Goal: Transaction & Acquisition: Purchase product/service

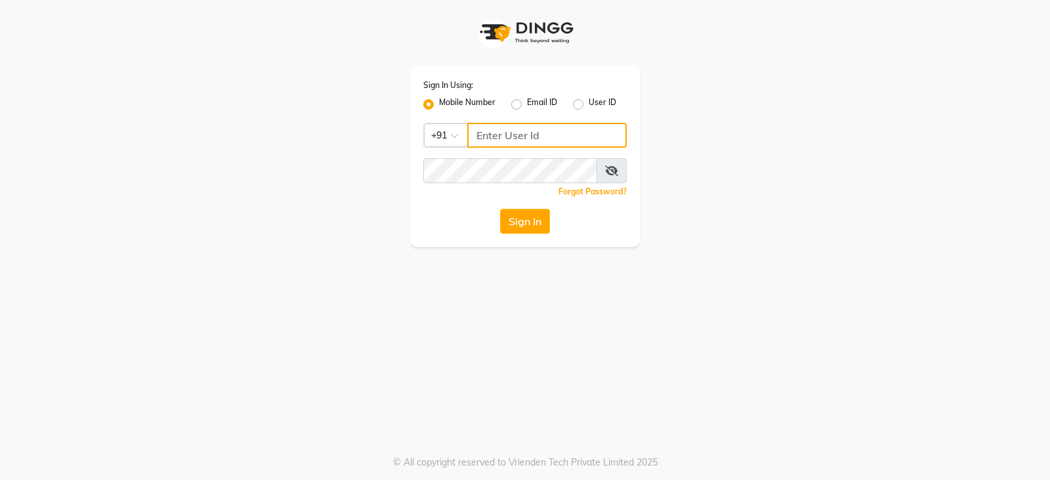
click at [498, 138] on input "Username" at bounding box center [547, 135] width 160 height 25
type input "9718544333"
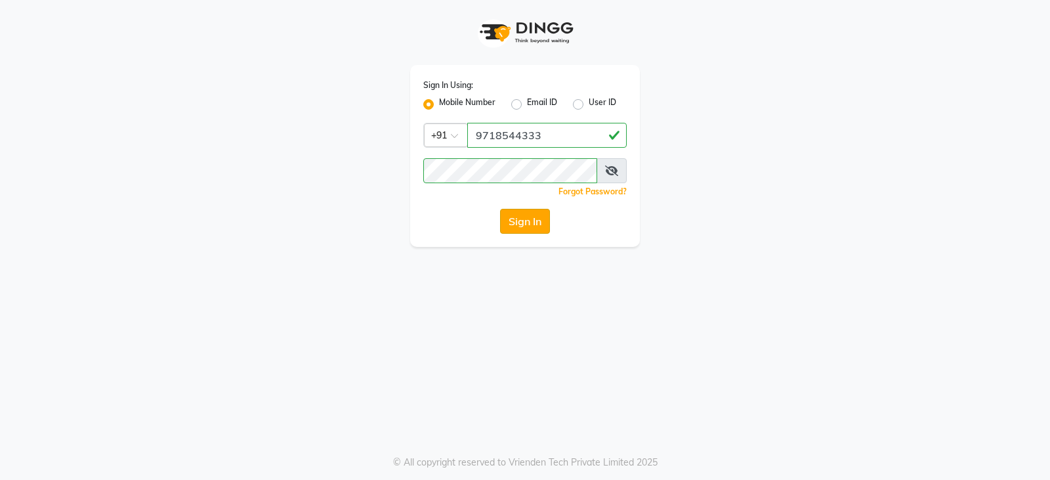
click at [528, 226] on button "Sign In" at bounding box center [525, 221] width 50 height 25
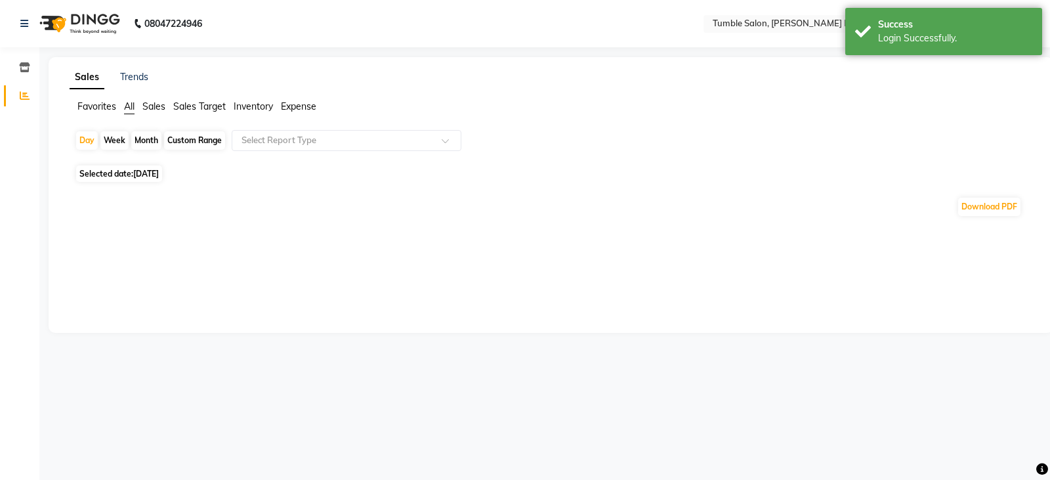
select select "en"
click at [27, 26] on icon at bounding box center [24, 23] width 8 height 9
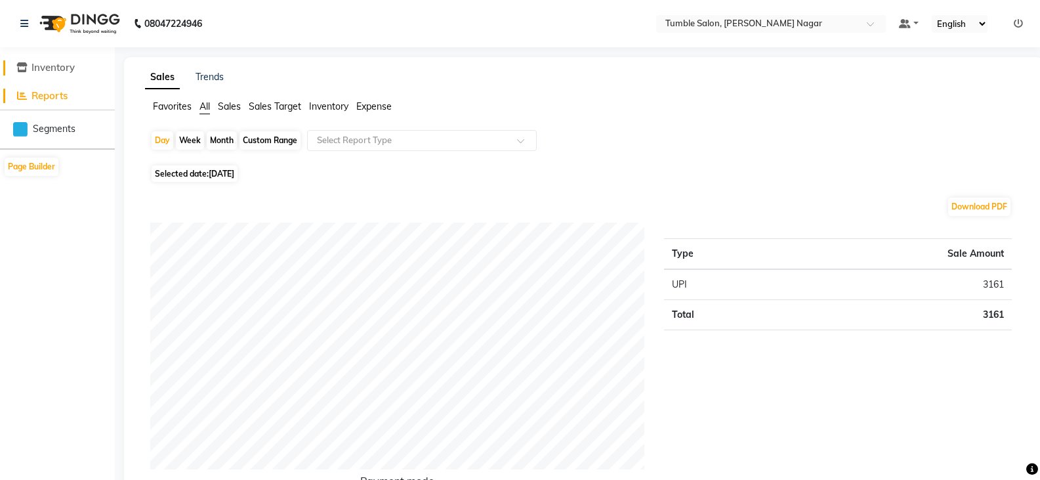
click at [51, 69] on span "Inventory" at bounding box center [53, 67] width 43 height 12
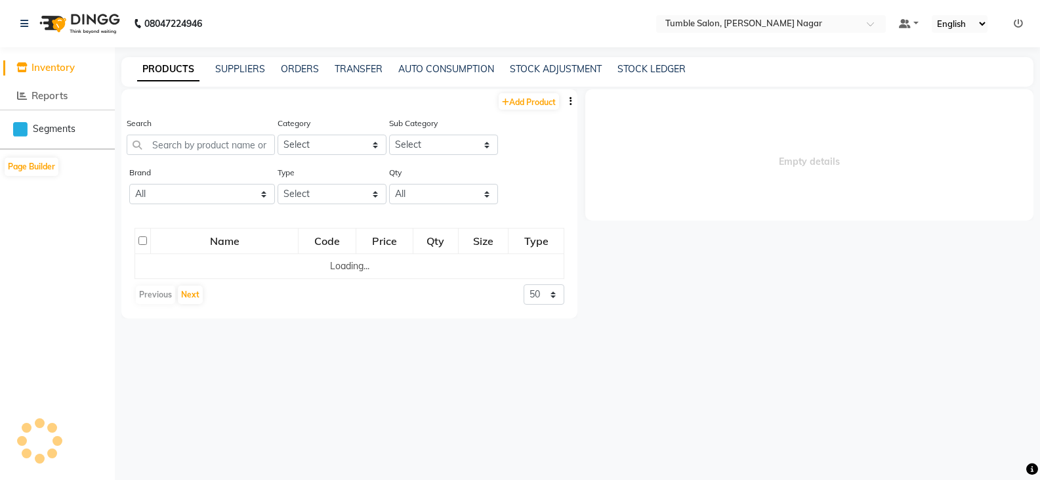
select select
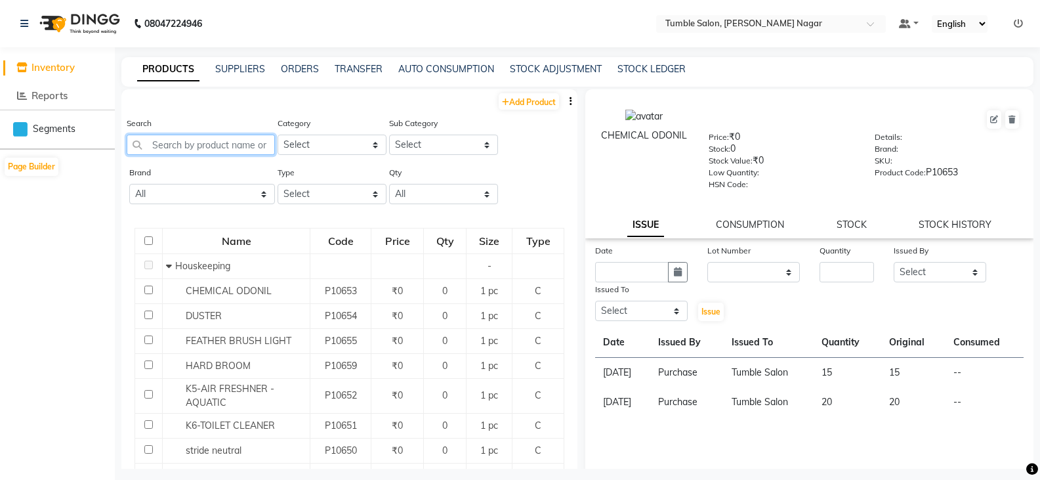
click at [187, 148] on input "text" at bounding box center [201, 145] width 148 height 20
click at [173, 144] on input "text" at bounding box center [201, 145] width 148 height 20
click at [298, 70] on link "ORDERS" at bounding box center [300, 69] width 38 height 12
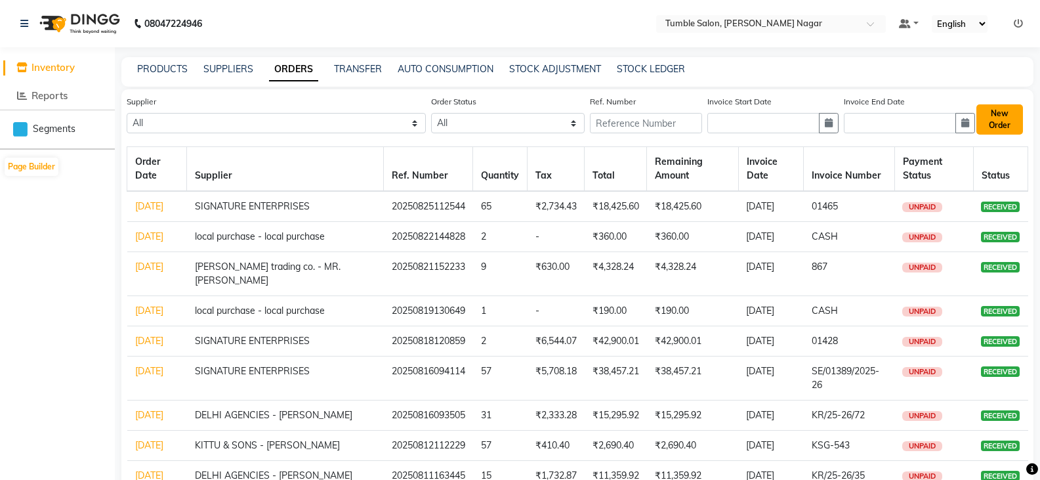
click at [993, 119] on button "New Order" at bounding box center [1000, 119] width 47 height 30
select select "true"
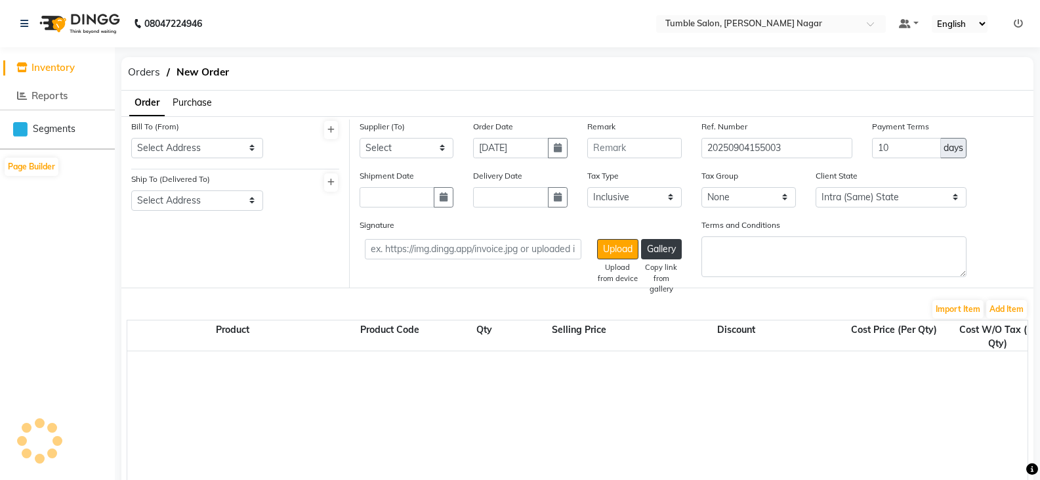
select select "3741"
click at [194, 145] on select "Select Address TUMBLE SALON" at bounding box center [197, 148] width 132 height 20
select select "1485"
click at [131, 138] on select "Select Address TUMBLE SALON" at bounding box center [197, 148] width 132 height 20
click at [179, 203] on select "Select Address TUMBLE SALON" at bounding box center [197, 200] width 132 height 20
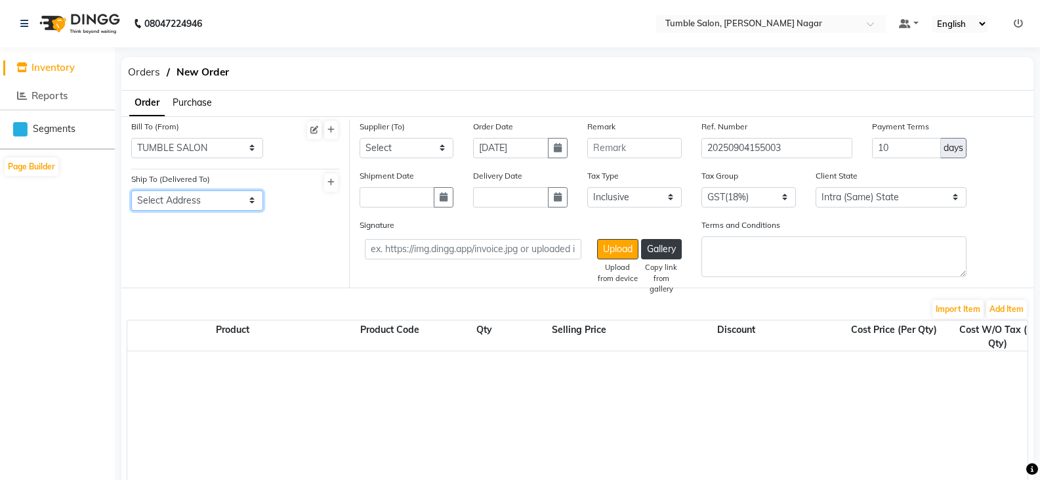
select select "1486"
click at [131, 190] on select "Select Address TUMBLE SALON" at bounding box center [197, 200] width 132 height 20
click at [398, 150] on select "Select SIGNATURE ENTERPRISES QUANTUM INC - QUANTUM inc HARKRISHAN MEDICAL - ANI…" at bounding box center [407, 148] width 95 height 20
select select "4808"
click at [360, 138] on select "Select SIGNATURE ENTERPRISES QUANTUM INC - QUANTUM inc HARKRISHAN MEDICAL - ANI…" at bounding box center [407, 148] width 95 height 20
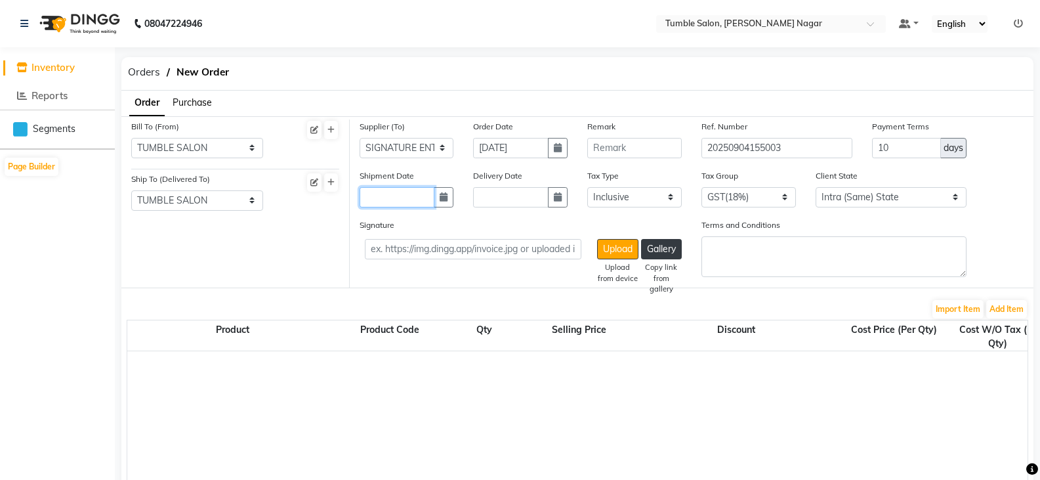
click at [388, 202] on input "text" at bounding box center [397, 197] width 75 height 20
select select "9"
select select "2025"
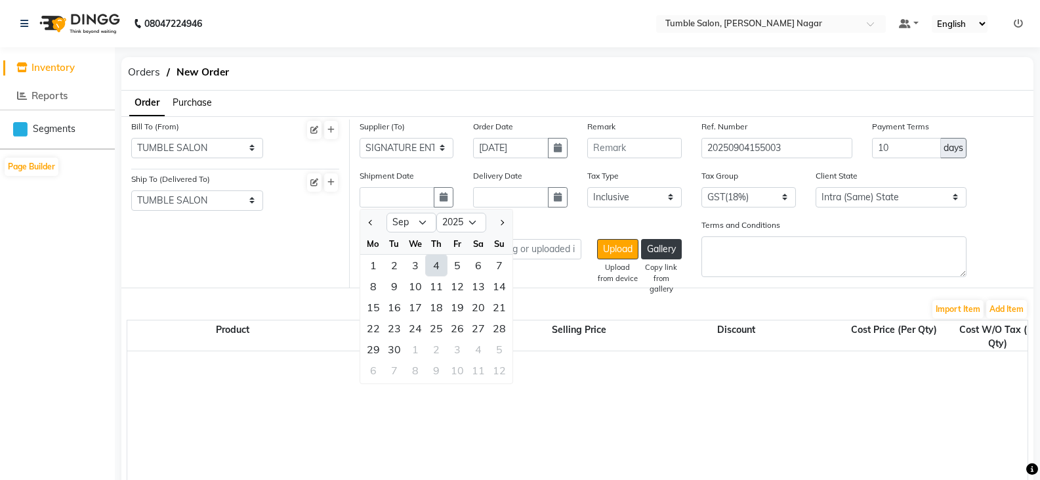
click at [438, 268] on div "4" at bounding box center [436, 265] width 21 height 21
type input "[DATE]"
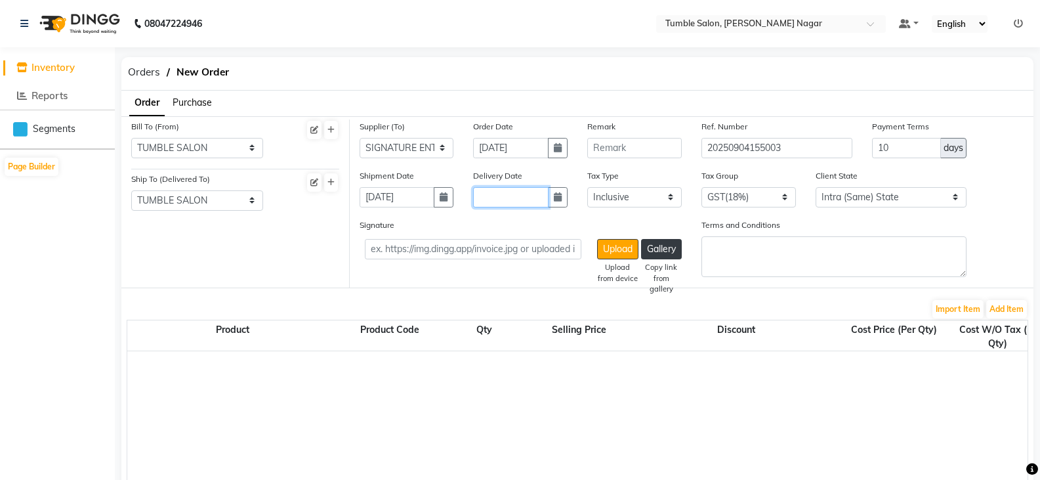
click at [504, 198] on input "text" at bounding box center [510, 197] width 75 height 20
select select "9"
select select "2025"
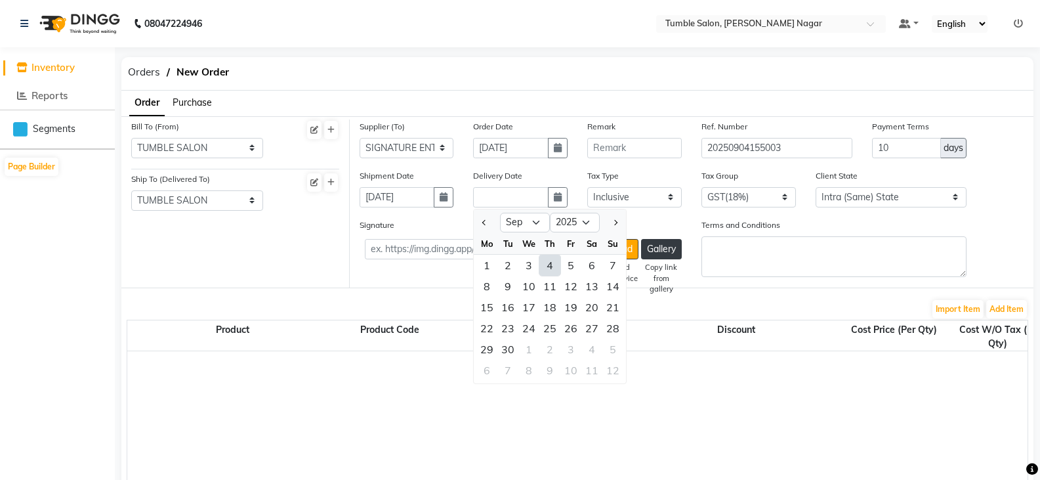
click at [557, 269] on div "4" at bounding box center [550, 265] width 21 height 21
type input "[DATE]"
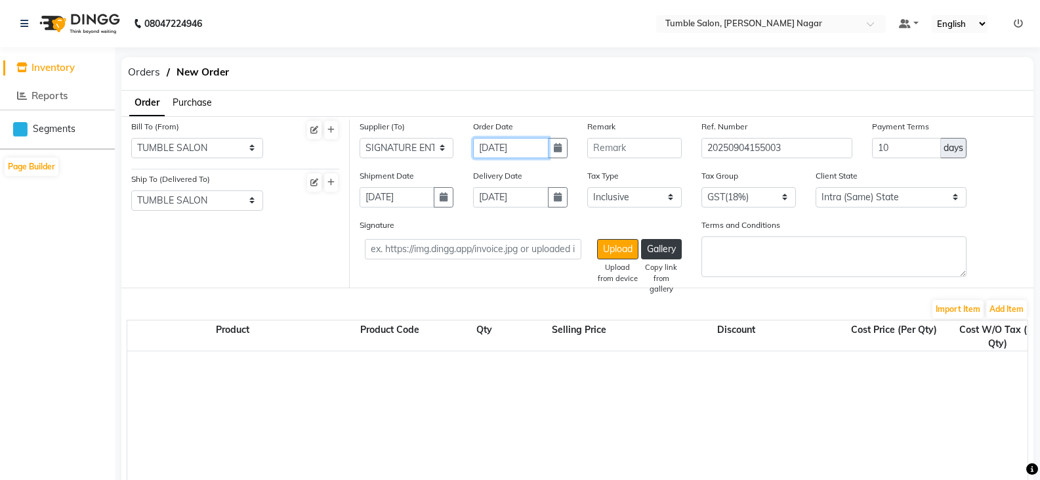
click at [496, 152] on input "[DATE]" at bounding box center [510, 148] width 75 height 20
select select "9"
select select "2025"
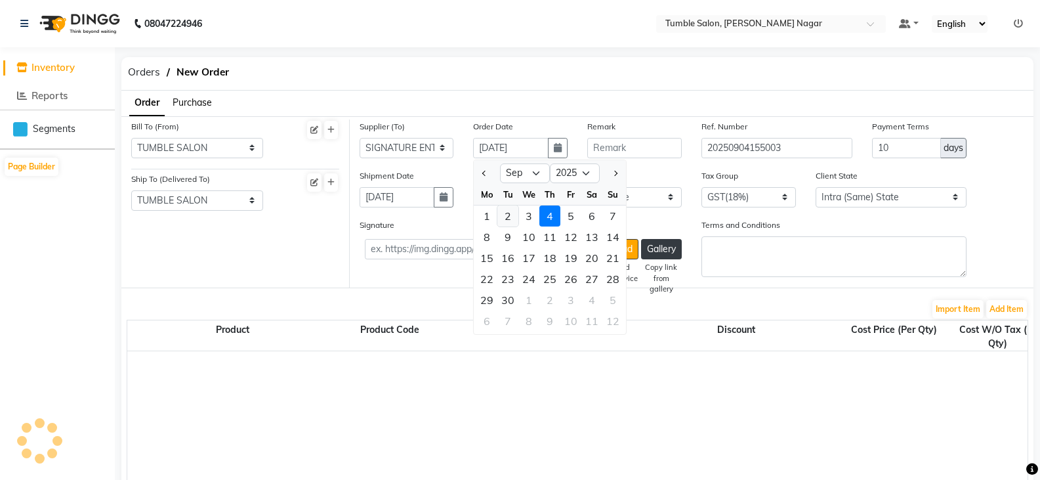
click at [513, 220] on div "2" at bounding box center [508, 215] width 21 height 21
type input "[DATE]"
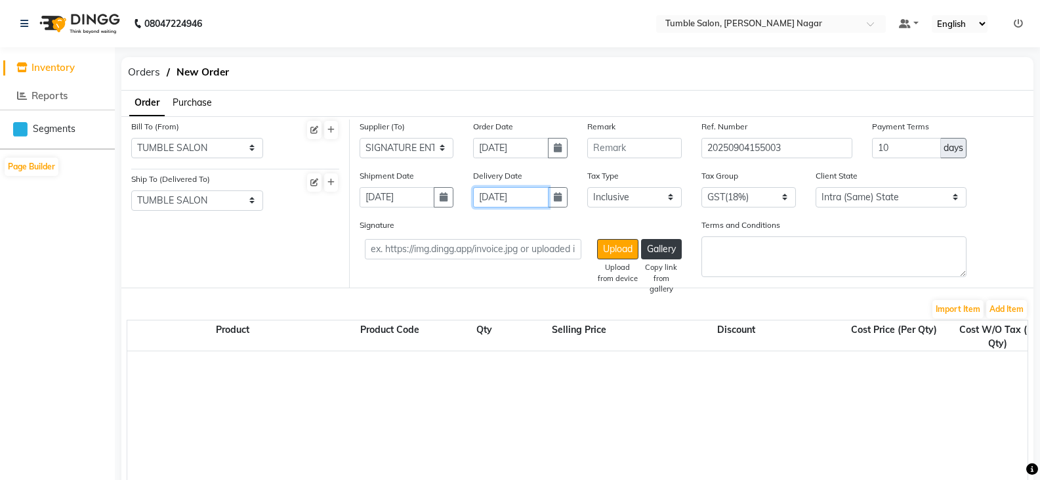
click at [536, 197] on input "[DATE]" at bounding box center [510, 197] width 75 height 20
select select "9"
select select "2025"
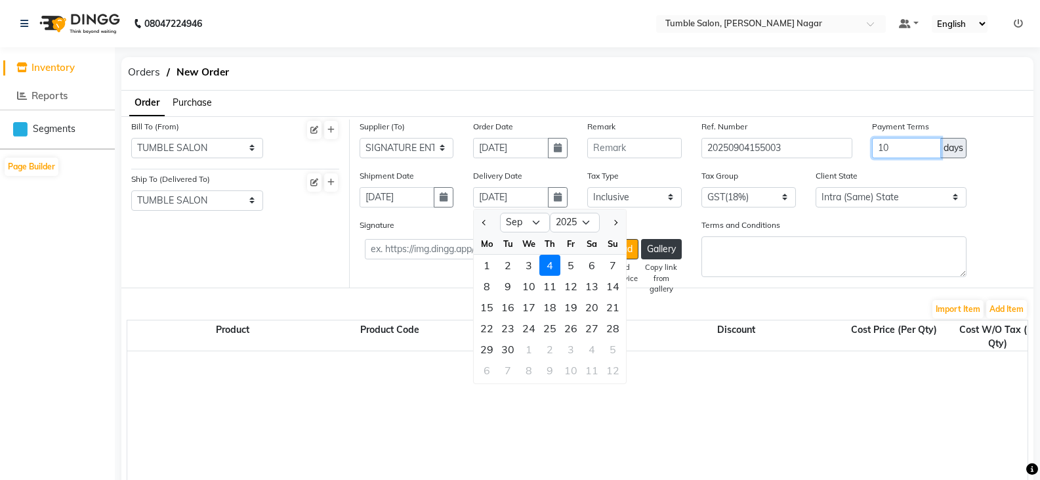
click at [922, 153] on input "10" at bounding box center [906, 148] width 69 height 20
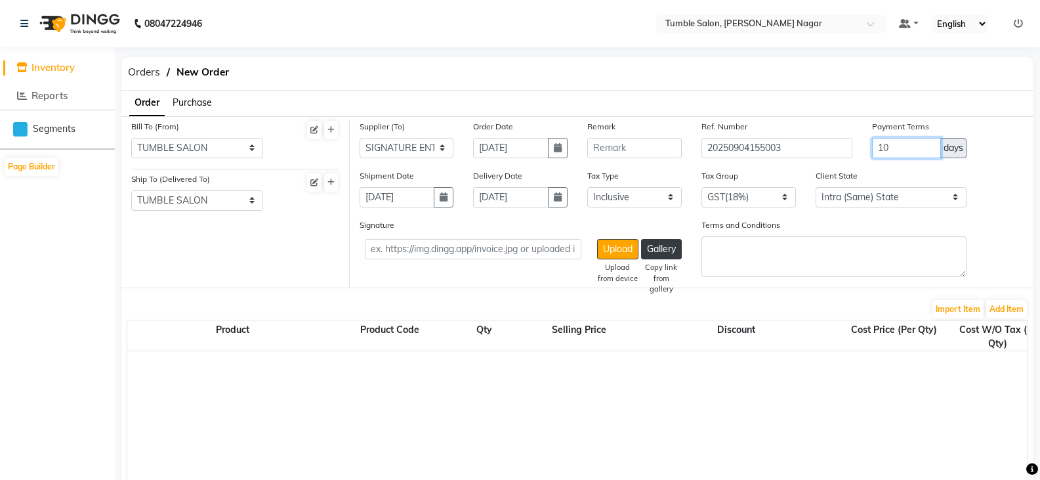
drag, startPoint x: 918, startPoint y: 148, endPoint x: 868, endPoint y: 151, distance: 49.3
click at [868, 151] on div "Payment Terms 10 days" at bounding box center [920, 143] width 114 height 49
click at [820, 102] on div "Order Purchase" at bounding box center [578, 104] width 932 height 26
drag, startPoint x: 904, startPoint y: 149, endPoint x: 882, endPoint y: 152, distance: 21.8
click at [882, 152] on input "0" at bounding box center [906, 148] width 69 height 20
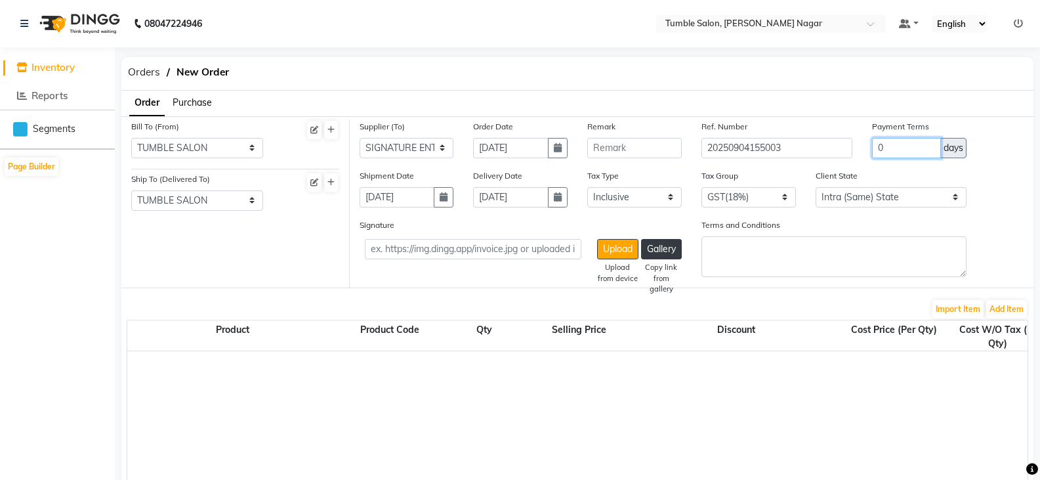
drag, startPoint x: 850, startPoint y: 148, endPoint x: 842, endPoint y: 148, distance: 7.9
click at [842, 148] on div "Supplier (To) Select SIGNATURE ENTERPRISES QUANTUM INC - QUANTUM inc HARKRISHAN…" at bounding box center [692, 143] width 685 height 49
type input "5"
click at [893, 146] on input "100%ADVANCE" at bounding box center [906, 148] width 69 height 20
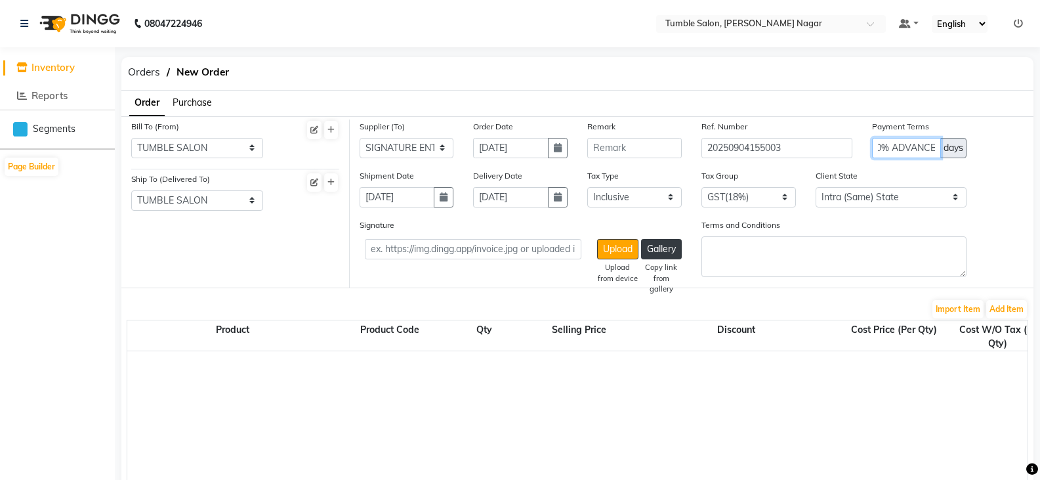
type input "100% ADVANCE"
click at [997, 226] on div "Signature Upload Upload from device Gallery Copy link from gallery Terms and Co…" at bounding box center [692, 253] width 685 height 70
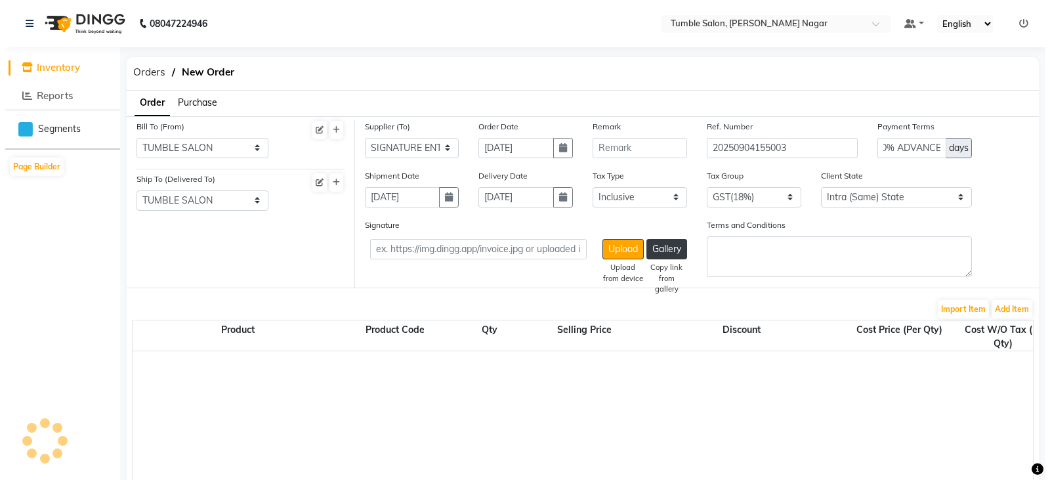
scroll to position [0, 0]
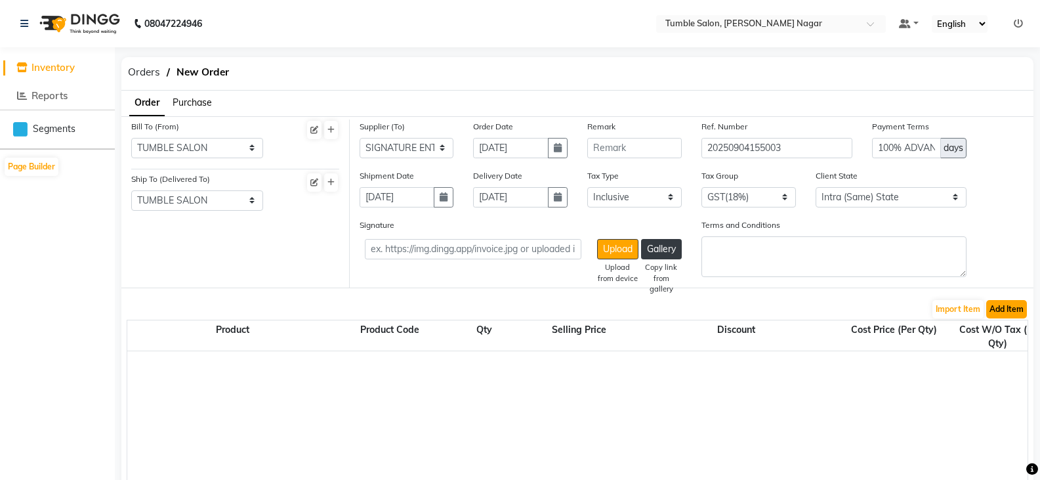
click at [1002, 311] on button "Add Item" at bounding box center [1007, 309] width 41 height 18
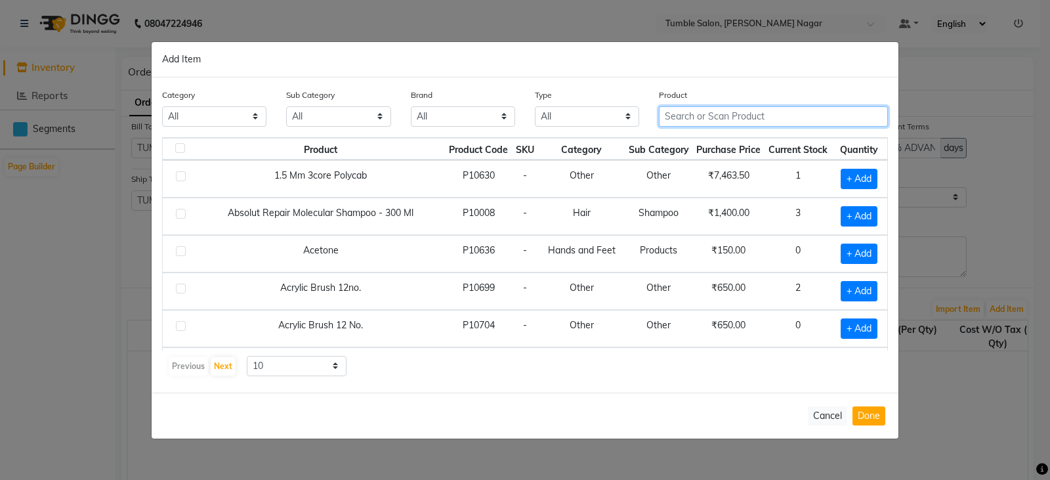
click at [709, 114] on input "text" at bounding box center [773, 116] width 229 height 20
click at [723, 117] on input "text" at bounding box center [773, 116] width 229 height 20
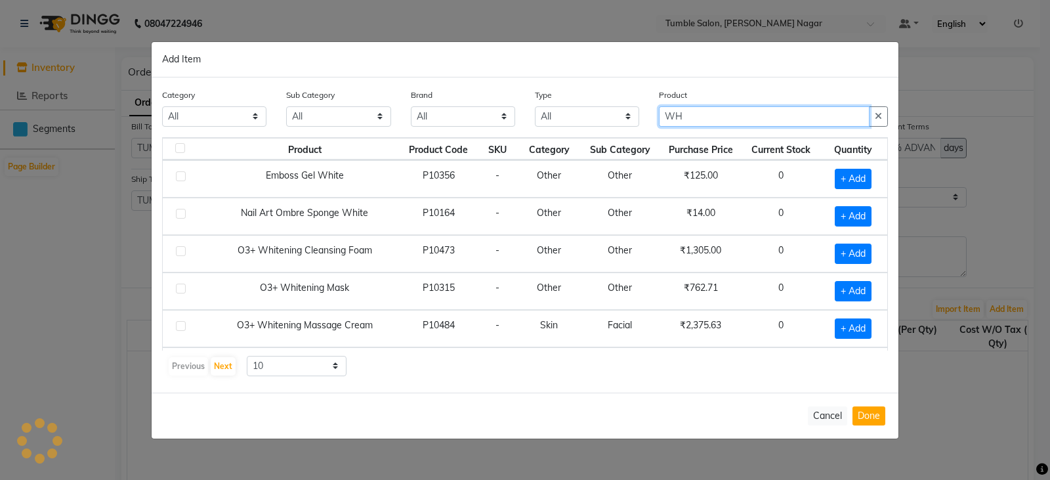
type input "W"
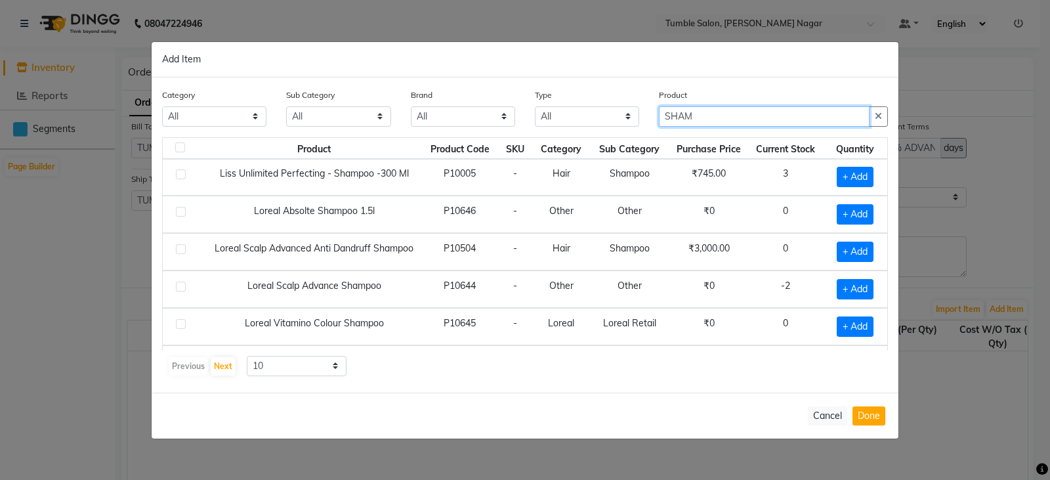
scroll to position [184, 0]
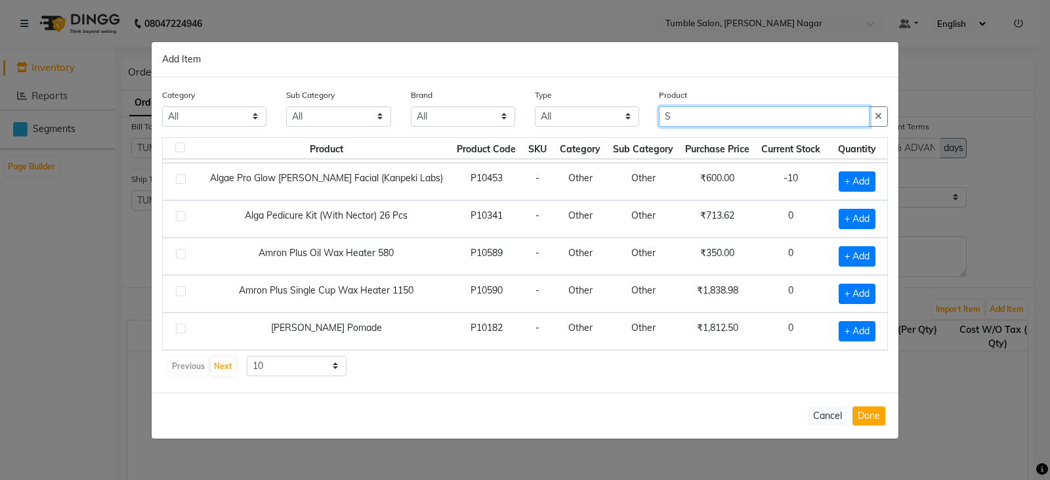
type input "S"
